Goal: Information Seeking & Learning: Check status

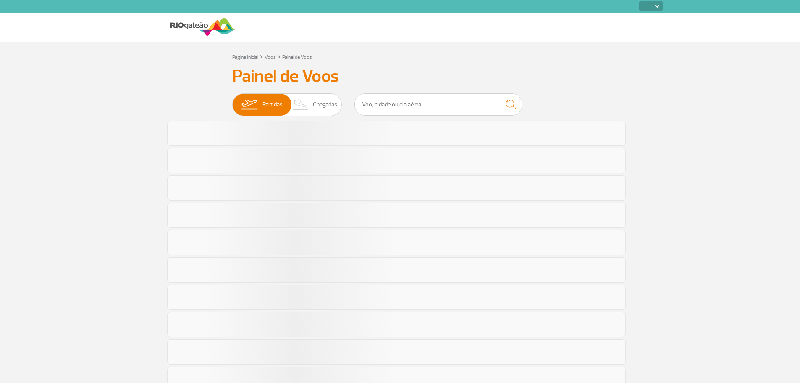
select select
click at [271, 105] on span "Partidas" at bounding box center [273, 105] width 20 height 22
click at [232, 100] on input "Partidas Chegadas" at bounding box center [232, 100] width 0 height 0
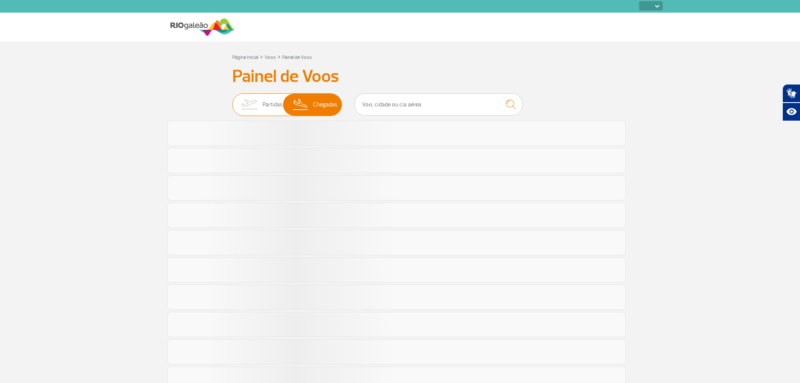
click at [269, 107] on span "Partidas" at bounding box center [273, 105] width 20 height 22
click at [232, 100] on input "Partidas Chegadas" at bounding box center [232, 100] width 0 height 0
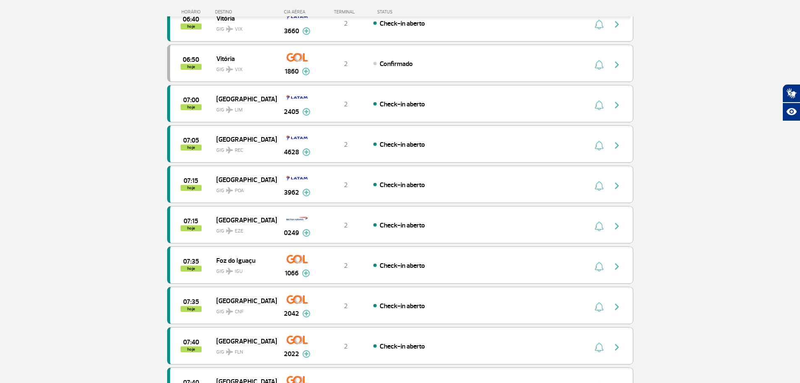
scroll to position [672, 0]
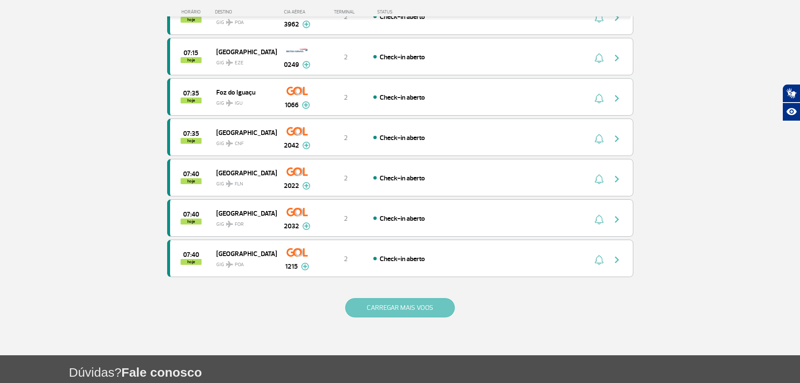
click at [389, 308] on button "CARREGAR MAIS VOOS" at bounding box center [400, 307] width 110 height 19
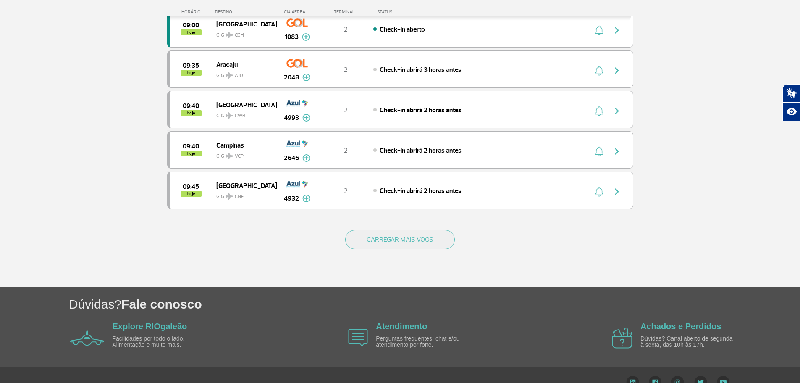
scroll to position [1554, 0]
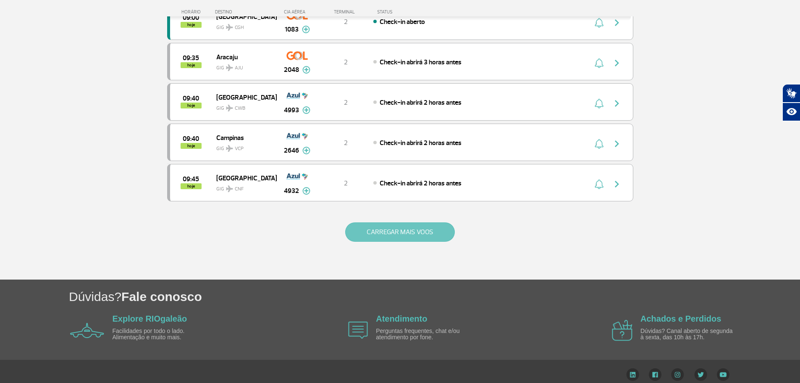
click at [395, 233] on button "CARREGAR MAIS VOOS" at bounding box center [400, 231] width 110 height 19
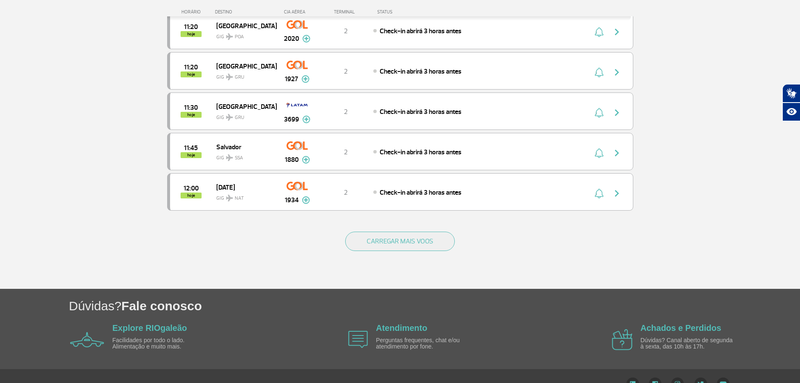
scroll to position [2353, 0]
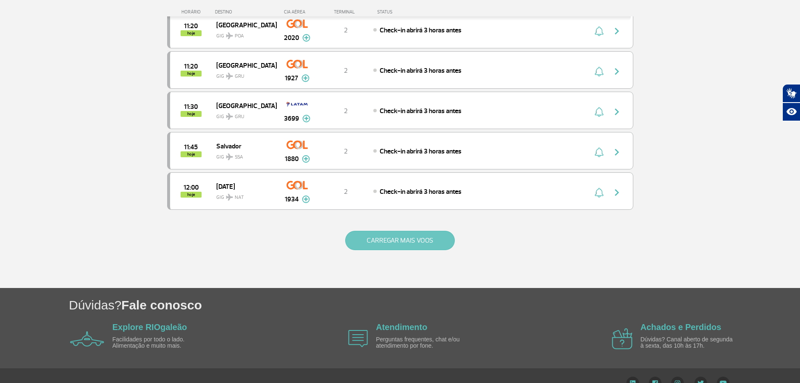
click at [401, 244] on button "CARREGAR MAIS VOOS" at bounding box center [400, 240] width 110 height 19
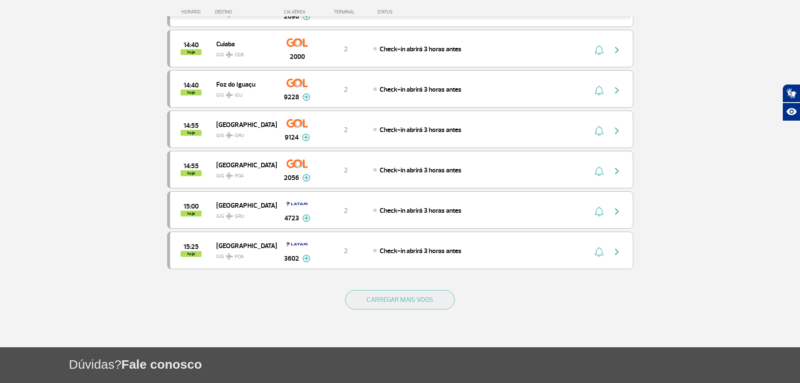
scroll to position [3109, 0]
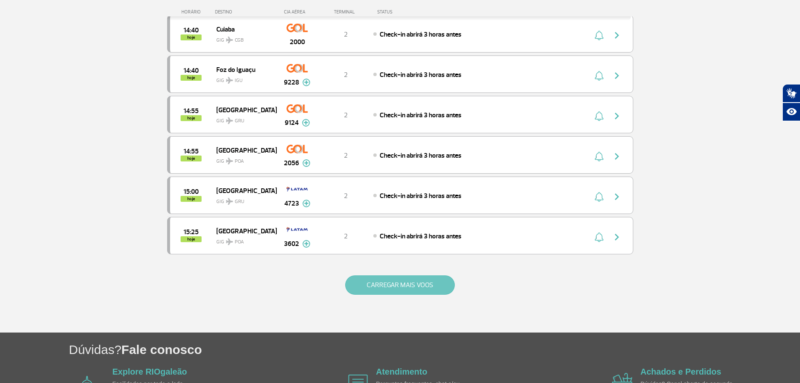
click at [382, 282] on button "CARREGAR MAIS VOOS" at bounding box center [400, 284] width 110 height 19
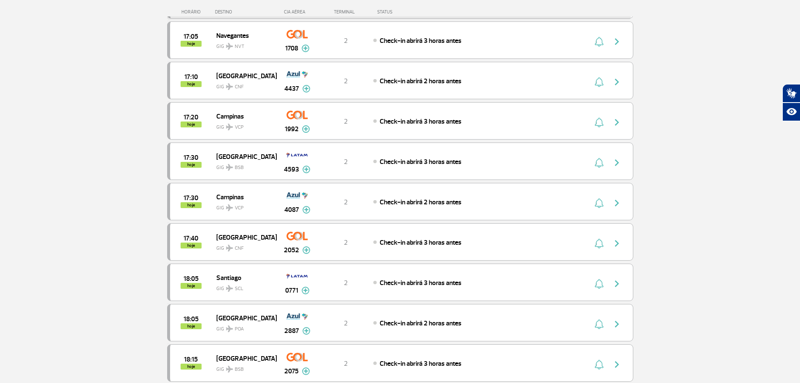
scroll to position [3823, 0]
